Goal: Information Seeking & Learning: Check status

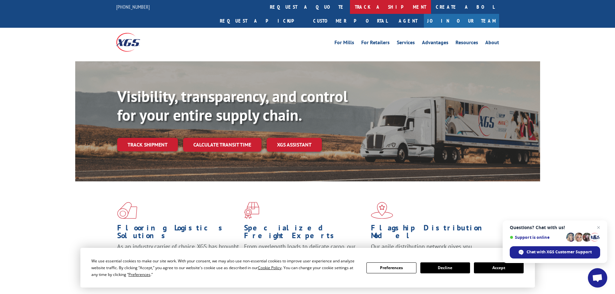
click at [350, 6] on link "track a shipment" at bounding box center [390, 7] width 81 height 14
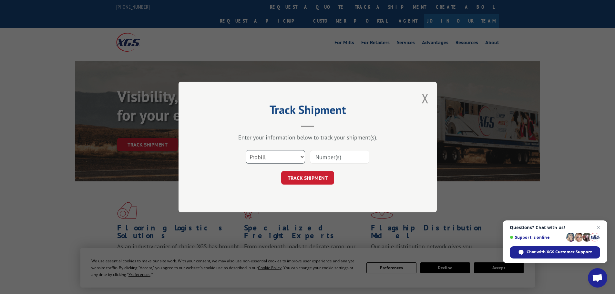
click at [299, 156] on select "Select category... Probill BOL PO" at bounding box center [275, 157] width 59 height 14
select select "bol"
click at [246, 150] on select "Select category... Probill BOL PO" at bounding box center [275, 157] width 59 height 14
drag, startPoint x: 342, startPoint y: 157, endPoint x: 338, endPoint y: 157, distance: 3.6
click at [338, 157] on input at bounding box center [339, 157] width 59 height 14
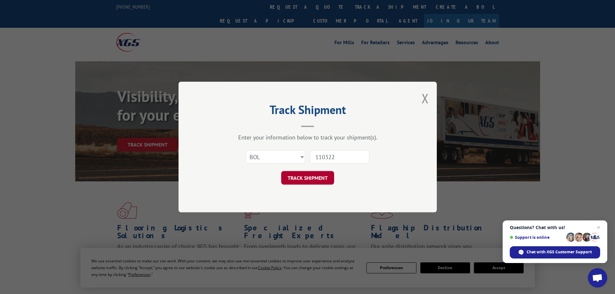
type input "110322"
drag, startPoint x: 324, startPoint y: 180, endPoint x: 326, endPoint y: 185, distance: 5.5
click at [326, 185] on div "Track Shipment Enter your information below to track your shipment(s). Select c…" at bounding box center [308, 147] width 258 height 131
click at [319, 175] on button "TRACK SHIPMENT" at bounding box center [307, 178] width 53 height 14
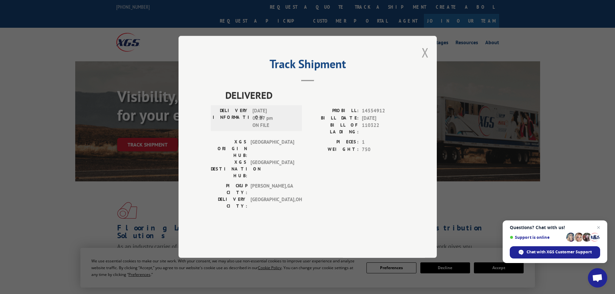
click at [424, 61] on button "Close modal" at bounding box center [425, 52] width 7 height 17
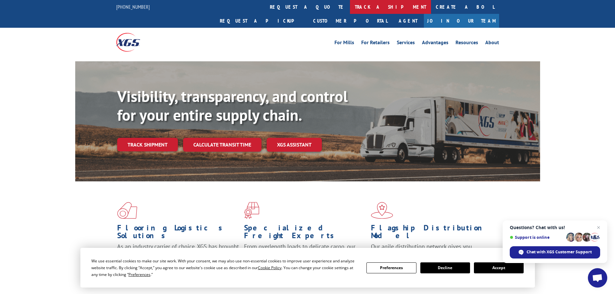
click at [350, 3] on link "track a shipment" at bounding box center [390, 7] width 81 height 14
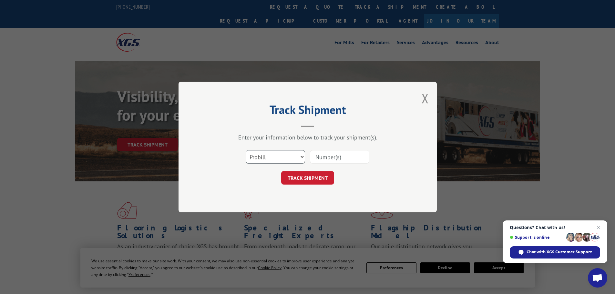
click at [303, 155] on select "Select category... Probill BOL PO" at bounding box center [275, 157] width 59 height 14
select select "bol"
click at [246, 150] on select "Select category... Probill BOL PO" at bounding box center [275, 157] width 59 height 14
click at [342, 156] on input at bounding box center [339, 157] width 59 height 14
type input "373933"
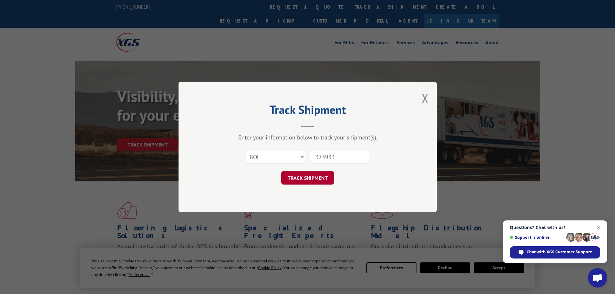
click at [325, 176] on button "TRACK SHIPMENT" at bounding box center [307, 178] width 53 height 14
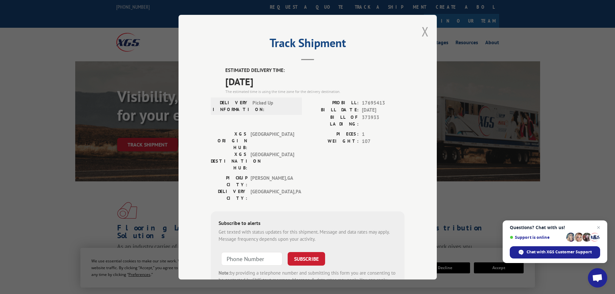
click at [423, 28] on button "Close modal" at bounding box center [425, 31] width 7 height 17
